Goal: Information Seeking & Learning: Find specific fact

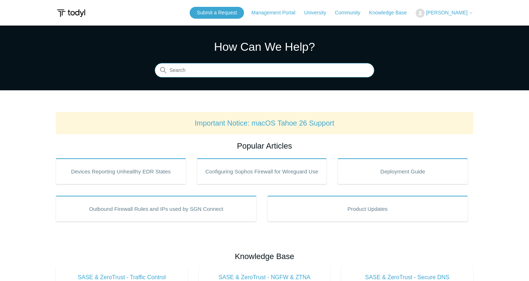
click at [255, 67] on input "Search" at bounding box center [265, 70] width 220 height 14
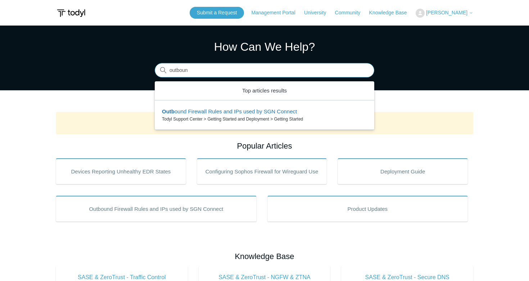
type input "outbound"
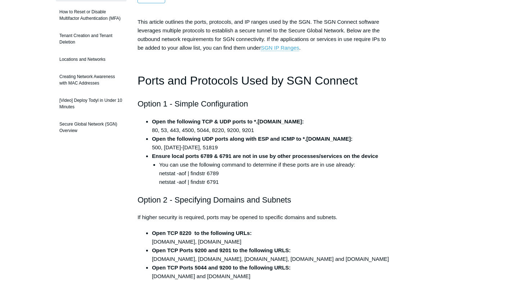
scroll to position [79, 0]
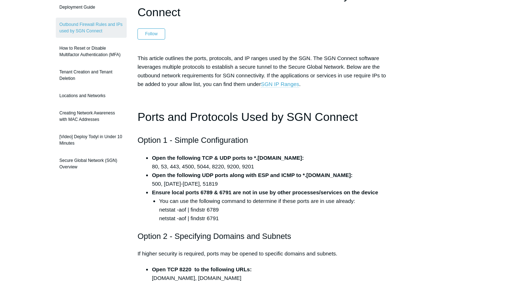
click at [277, 82] on link "SGN IP Ranges" at bounding box center [280, 84] width 38 height 6
